Goal: Information Seeking & Learning: Learn about a topic

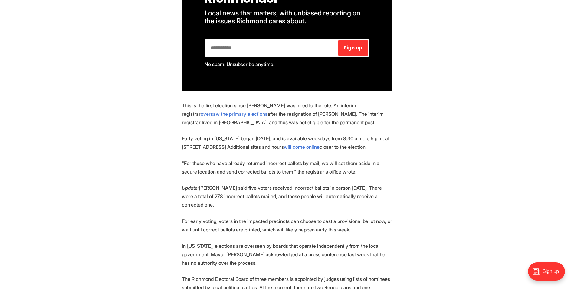
scroll to position [454, 0]
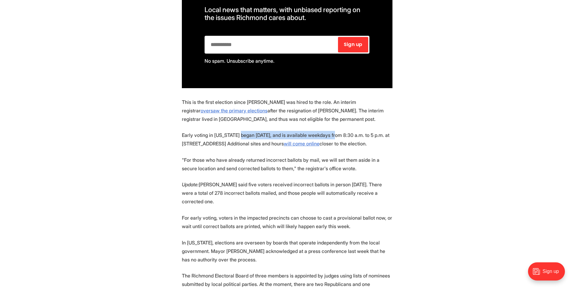
drag, startPoint x: 240, startPoint y: 130, endPoint x: 337, endPoint y: 130, distance: 97.1
click at [337, 131] on p "Early voting in [US_STATE] began [DATE], and is available weekdays from 8:30 a.…" at bounding box center [287, 139] width 210 height 17
drag, startPoint x: 337, startPoint y: 130, endPoint x: 332, endPoint y: 116, distance: 14.7
click at [332, 116] on p "This is the first election since [PERSON_NAME] was hired to the role. An interi…" at bounding box center [287, 110] width 210 height 25
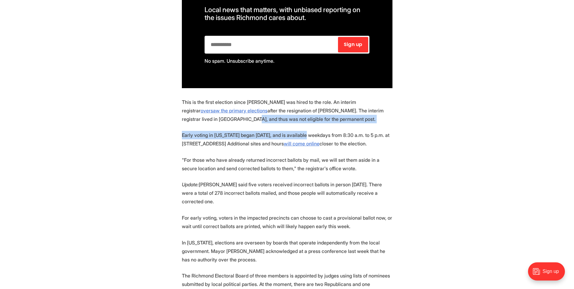
drag, startPoint x: 214, startPoint y: 119, endPoint x: 306, endPoint y: 125, distance: 91.5
click at [306, 125] on section "The Richmond Office of Elections issued an apology this weekend after discoveri…" at bounding box center [287, 198] width 574 height 676
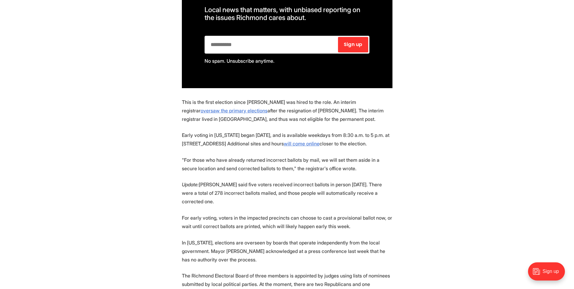
drag, startPoint x: 306, startPoint y: 125, endPoint x: 328, endPoint y: 124, distance: 21.8
click at [328, 124] on section "The Richmond Office of Elections issued an apology this weekend after discoveri…" at bounding box center [287, 198] width 574 height 676
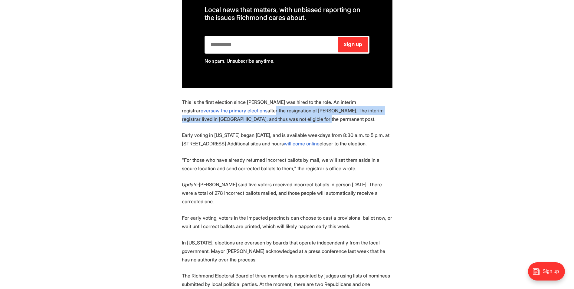
drag, startPoint x: 229, startPoint y: 107, endPoint x: 290, endPoint y: 116, distance: 61.6
click at [290, 116] on p "This is the first election since [PERSON_NAME] was hired to the role. An interi…" at bounding box center [287, 110] width 210 height 25
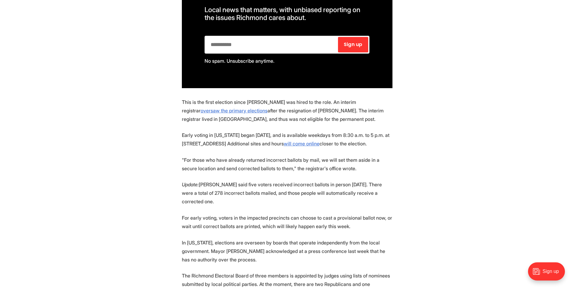
drag, startPoint x: 290, startPoint y: 116, endPoint x: 315, endPoint y: 119, distance: 24.4
click at [315, 119] on p "This is the first election since [PERSON_NAME] was hired to the role. An interi…" at bounding box center [287, 110] width 210 height 25
drag, startPoint x: 226, startPoint y: 106, endPoint x: 311, endPoint y: 110, distance: 85.0
click at [311, 110] on p "This is the first election since [PERSON_NAME] was hired to the role. An interi…" at bounding box center [287, 110] width 210 height 25
drag, startPoint x: 311, startPoint y: 110, endPoint x: 332, endPoint y: 110, distance: 21.5
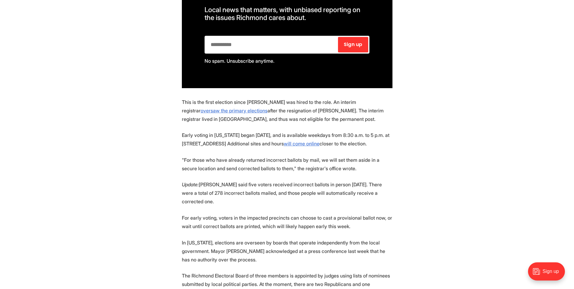
click at [332, 110] on p "This is the first election since [PERSON_NAME] was hired to the role. An interi…" at bounding box center [287, 110] width 210 height 25
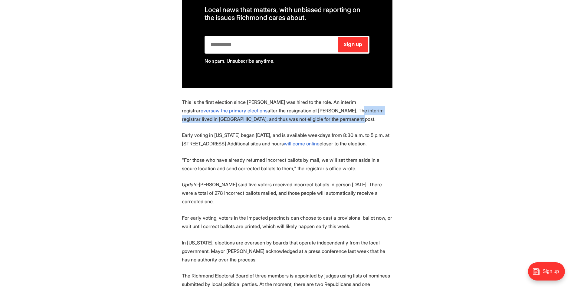
drag, startPoint x: 314, startPoint y: 110, endPoint x: 354, endPoint y: 111, distance: 40.5
click at [354, 111] on p "This is the first election since [PERSON_NAME] was hired to the role. An interi…" at bounding box center [287, 110] width 210 height 25
drag, startPoint x: 354, startPoint y: 111, endPoint x: 288, endPoint y: 116, distance: 66.4
click at [288, 116] on p "This is the first election since [PERSON_NAME] was hired to the role. An interi…" at bounding box center [287, 110] width 210 height 25
drag, startPoint x: 222, startPoint y: 112, endPoint x: 326, endPoint y: 119, distance: 104.9
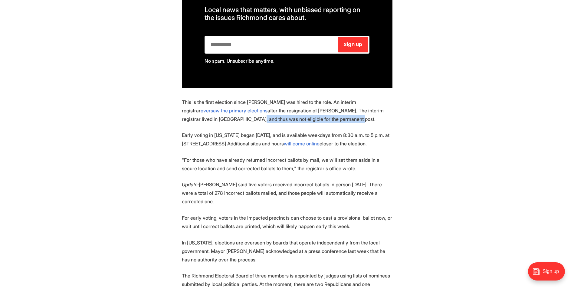
click at [326, 119] on p "This is the first election since [PERSON_NAME] was hired to the role. An interi…" at bounding box center [287, 110] width 210 height 25
drag, startPoint x: 326, startPoint y: 119, endPoint x: 330, endPoint y: 119, distance: 3.3
click at [330, 119] on p "This is the first election since [PERSON_NAME] was hired to the role. An interi…" at bounding box center [287, 110] width 210 height 25
drag, startPoint x: 331, startPoint y: 115, endPoint x: 310, endPoint y: 106, distance: 22.7
click at [310, 106] on p "This is the first election since [PERSON_NAME] was hired to the role. An interi…" at bounding box center [287, 110] width 210 height 25
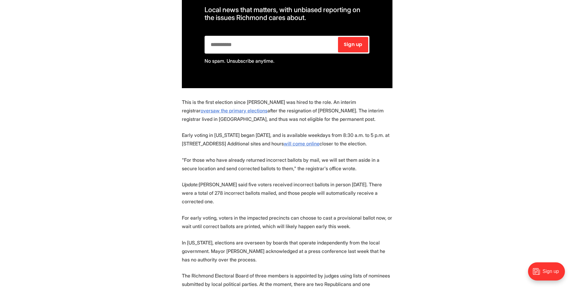
drag, startPoint x: 310, startPoint y: 106, endPoint x: 320, endPoint y: 123, distance: 19.8
click at [320, 123] on section "The Richmond Office of Elections issued an apology this weekend after discoveri…" at bounding box center [287, 198] width 574 height 676
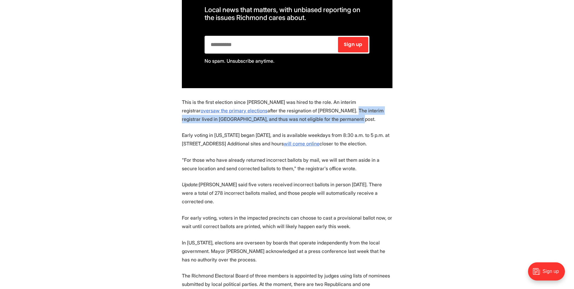
drag, startPoint x: 329, startPoint y: 117, endPoint x: 309, endPoint y: 109, distance: 21.2
click at [309, 109] on p "This is the first election since [PERSON_NAME] was hired to the role. An interi…" at bounding box center [287, 110] width 210 height 25
drag, startPoint x: 309, startPoint y: 109, endPoint x: 328, endPoint y: 116, distance: 19.9
click at [328, 116] on p "This is the first election since [PERSON_NAME] was hired to the role. An interi…" at bounding box center [287, 110] width 210 height 25
drag, startPoint x: 328, startPoint y: 116, endPoint x: 309, endPoint y: 109, distance: 20.7
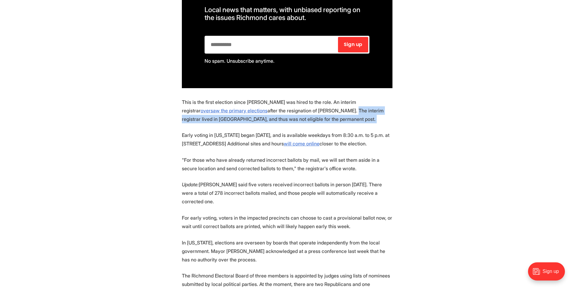
click at [309, 109] on p "This is the first election since [PERSON_NAME] was hired to the role. An interi…" at bounding box center [287, 110] width 210 height 25
drag, startPoint x: 309, startPoint y: 109, endPoint x: 329, endPoint y: 115, distance: 21.4
click at [329, 115] on p "This is the first election since [PERSON_NAME] was hired to the role. An interi…" at bounding box center [287, 110] width 210 height 25
drag, startPoint x: 312, startPoint y: 113, endPoint x: 309, endPoint y: 107, distance: 6.4
click at [309, 107] on p "This is the first election since [PERSON_NAME] was hired to the role. An interi…" at bounding box center [287, 110] width 210 height 25
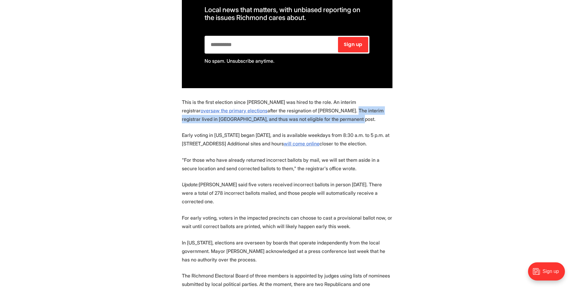
drag, startPoint x: 309, startPoint y: 107, endPoint x: 329, endPoint y: 113, distance: 20.7
click at [329, 113] on p "This is the first election since [PERSON_NAME] was hired to the role. An interi…" at bounding box center [287, 110] width 210 height 25
drag, startPoint x: 328, startPoint y: 114, endPoint x: 310, endPoint y: 109, distance: 18.7
click at [310, 109] on p "This is the first election since [PERSON_NAME] was hired to the role. An interi…" at bounding box center [287, 110] width 210 height 25
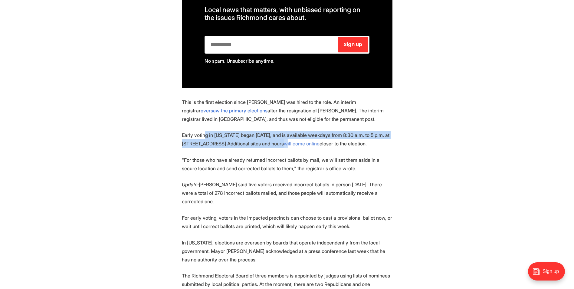
drag, startPoint x: 206, startPoint y: 129, endPoint x: 308, endPoint y: 139, distance: 101.9
click at [308, 139] on p "Early voting in [US_STATE] began [DATE], and is available weekdays from 8:30 a.…" at bounding box center [287, 139] width 210 height 17
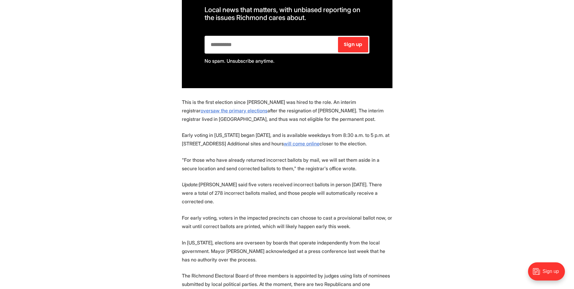
drag, startPoint x: 308, startPoint y: 139, endPoint x: 298, endPoint y: 147, distance: 12.9
click at [298, 147] on p "Early voting in [US_STATE] began [DATE], and is available weekdays from 8:30 a.…" at bounding box center [287, 139] width 210 height 17
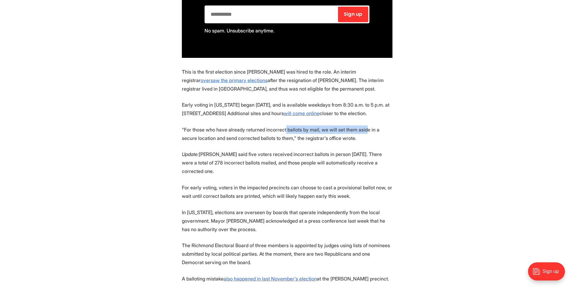
drag, startPoint x: 290, startPoint y: 136, endPoint x: 375, endPoint y: 136, distance: 85.0
click at [375, 136] on p ""For those who have already returned incorrect ballots by mail, we will set the…" at bounding box center [287, 133] width 210 height 17
click at [285, 140] on p ""For those who have already returned incorrect ballots by mail, we will set the…" at bounding box center [287, 133] width 210 height 17
drag, startPoint x: 252, startPoint y: 143, endPoint x: 371, endPoint y: 139, distance: 119.2
click at [371, 139] on p ""For those who have already returned incorrect ballots by mail, we will set the…" at bounding box center [287, 133] width 210 height 17
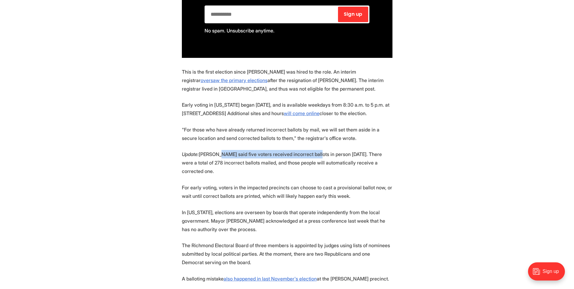
drag, startPoint x: 221, startPoint y: 158, endPoint x: 321, endPoint y: 155, distance: 99.2
click at [321, 155] on p "Update: [PERSON_NAME] said five voters received incorrect ballots in person [DA…" at bounding box center [287, 162] width 210 height 25
click at [108, 18] on section "The Richmond Office of Elections issued an apology this weekend after discoveri…" at bounding box center [287, 168] width 574 height 676
drag, startPoint x: 252, startPoint y: 160, endPoint x: 350, endPoint y: 161, distance: 98.3
click at [350, 161] on p "Update: [PERSON_NAME] said five voters received incorrect ballots in person [DA…" at bounding box center [287, 162] width 210 height 25
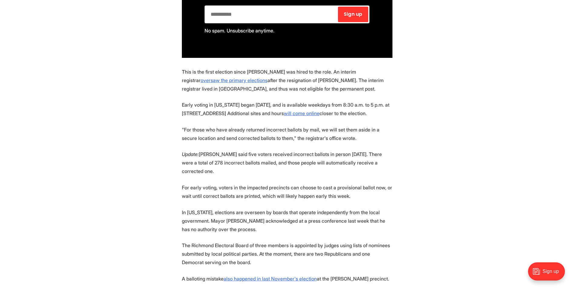
drag, startPoint x: 350, startPoint y: 161, endPoint x: 280, endPoint y: 170, distance: 70.4
click at [280, 170] on p "Update: [PERSON_NAME] said five voters received incorrect ballots in person [DA…" at bounding box center [287, 162] width 210 height 25
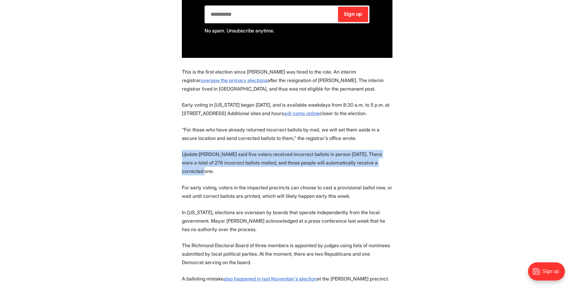
drag, startPoint x: 220, startPoint y: 174, endPoint x: 183, endPoint y: 158, distance: 40.1
click at [183, 158] on p "Update: [PERSON_NAME] said five voters received incorrect ballots in person [DA…" at bounding box center [287, 162] width 210 height 25
drag, startPoint x: 183, startPoint y: 158, endPoint x: 234, endPoint y: 173, distance: 52.9
click at [234, 173] on p "Update: [PERSON_NAME] said five voters received incorrect ballots in person [DA…" at bounding box center [287, 162] width 210 height 25
click at [220, 175] on p "Update: [PERSON_NAME] said five voters received incorrect ballots in person [DA…" at bounding box center [287, 162] width 210 height 25
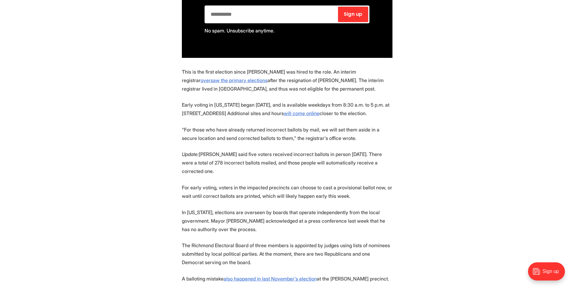
click at [219, 175] on p "Update: [PERSON_NAME] said five voters received incorrect ballots in person [DA…" at bounding box center [287, 162] width 210 height 25
drag, startPoint x: 219, startPoint y: 175, endPoint x: 168, endPoint y: 205, distance: 59.4
click at [168, 205] on section "The Richmond Office of Elections issued an apology this weekend after discoveri…" at bounding box center [287, 168] width 574 height 676
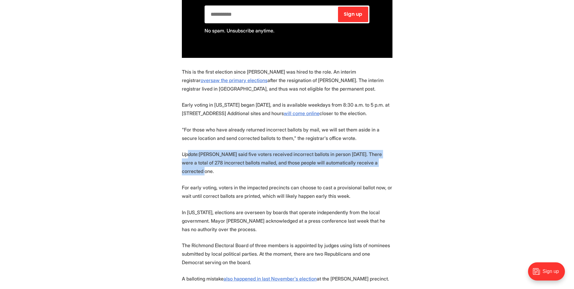
drag, startPoint x: 188, startPoint y: 161, endPoint x: 302, endPoint y: 180, distance: 115.8
click at [302, 180] on section "The Richmond Office of Elections issued an apology this weekend after discoveri…" at bounding box center [287, 168] width 574 height 676
drag, startPoint x: 302, startPoint y: 180, endPoint x: 296, endPoint y: 182, distance: 6.7
click at [301, 183] on section "The Richmond Office of Elections issued an apology this weekend after discoveri…" at bounding box center [287, 168] width 574 height 676
click at [235, 165] on p "Update: [PERSON_NAME] said five voters received incorrect ballots in person [DA…" at bounding box center [287, 162] width 210 height 25
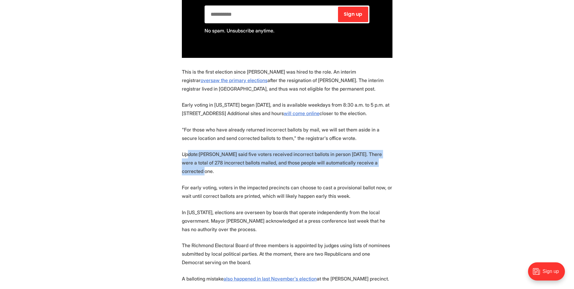
click at [203, 154] on section "The Richmond Office of Elections issued an apology this weekend after discoveri…" at bounding box center [287, 168] width 574 height 676
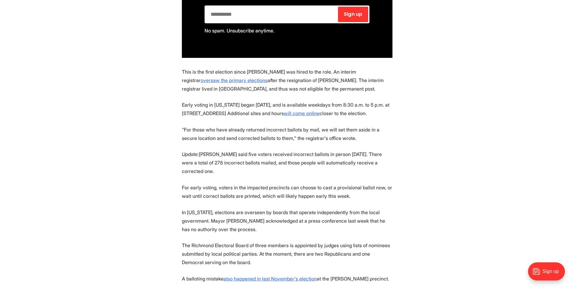
scroll to position [514, 0]
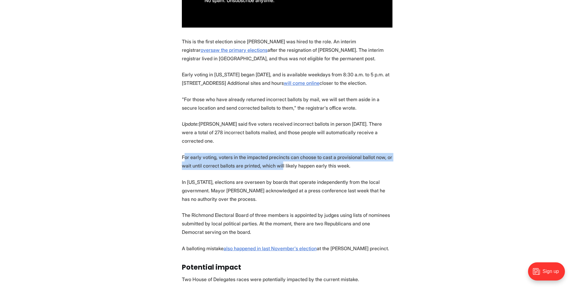
drag, startPoint x: 184, startPoint y: 158, endPoint x: 306, endPoint y: 176, distance: 123.5
click at [306, 176] on section "The Richmond Office of Elections issued an apology this weekend after discoveri…" at bounding box center [287, 138] width 574 height 676
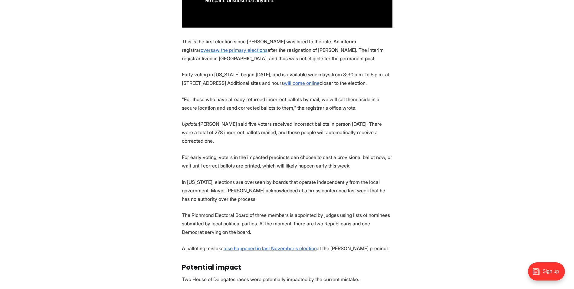
drag, startPoint x: 306, startPoint y: 176, endPoint x: 305, endPoint y: 179, distance: 3.0
click at [305, 179] on section "The Richmond Office of Elections issued an apology this weekend after discoveri…" at bounding box center [287, 138] width 574 height 676
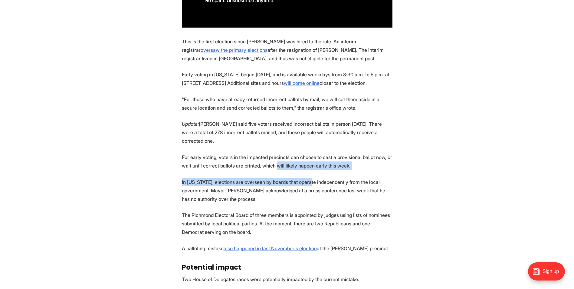
drag, startPoint x: 305, startPoint y: 178, endPoint x: 302, endPoint y: 174, distance: 5.4
click at [302, 174] on section "The Richmond Office of Elections issued an apology this weekend after discoveri…" at bounding box center [287, 138] width 574 height 676
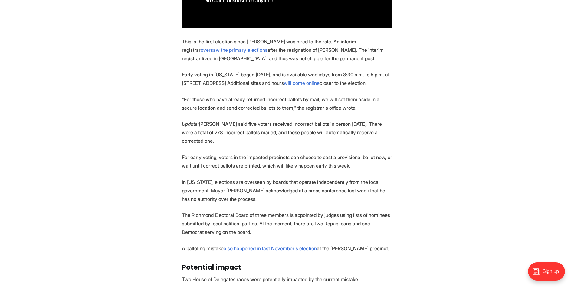
drag, startPoint x: 302, startPoint y: 174, endPoint x: 297, endPoint y: 177, distance: 6.1
click at [297, 177] on section "The Richmond Office of Elections issued an apology this weekend after discoveri…" at bounding box center [287, 138] width 574 height 676
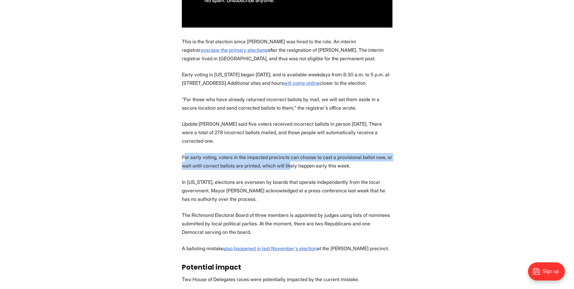
drag, startPoint x: 185, startPoint y: 158, endPoint x: 315, endPoint y: 174, distance: 130.7
click at [315, 170] on p "For early voting, voters in the impacted precincts can choose to cast a provisi…" at bounding box center [287, 161] width 210 height 17
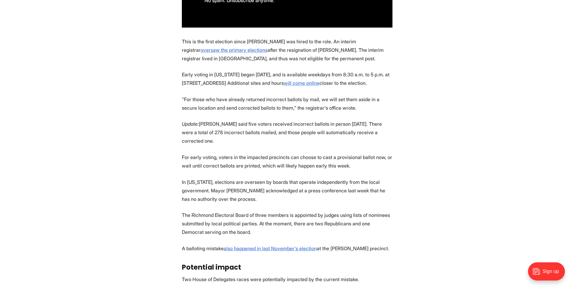
drag, startPoint x: 315, startPoint y: 174, endPoint x: 311, endPoint y: 184, distance: 11.0
click at [311, 184] on p "In [US_STATE], elections are overseen by boards that operate independently from…" at bounding box center [287, 190] width 210 height 25
drag, startPoint x: 197, startPoint y: 24, endPoint x: 152, endPoint y: 143, distance: 126.3
click at [152, 143] on section "The Richmond Office of Elections issued an apology this weekend after discoveri…" at bounding box center [287, 138] width 574 height 676
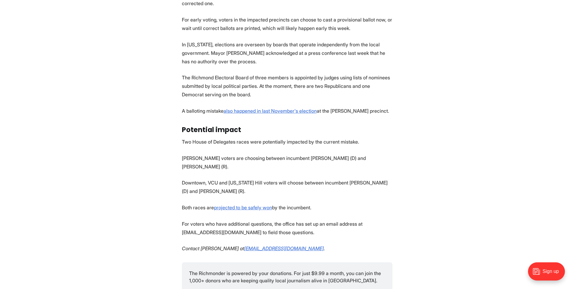
scroll to position [665, 0]
